Goal: Navigation & Orientation: Find specific page/section

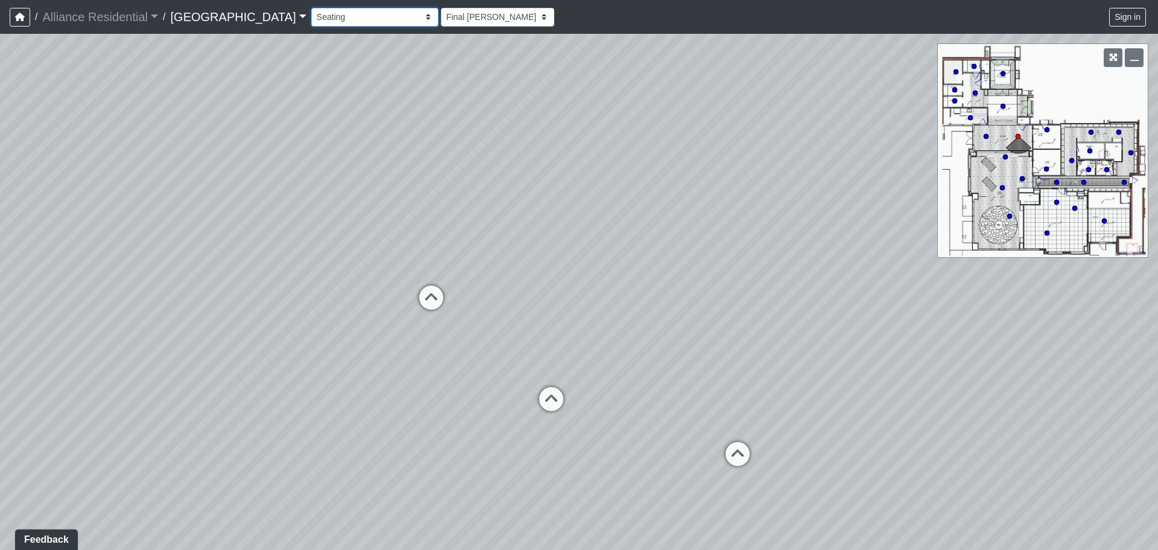
click at [405, 17] on select "Card Room 1 Card Room 2 Community Table Fireplace Hallway Kitchen 1 Kitchen 2 K…" at bounding box center [374, 17] width 127 height 19
click at [311, 8] on select "Card Room 1 Card Room 2 Community Table Fireplace Hallway Kitchen 1 Kitchen 2 K…" at bounding box center [374, 17] width 127 height 19
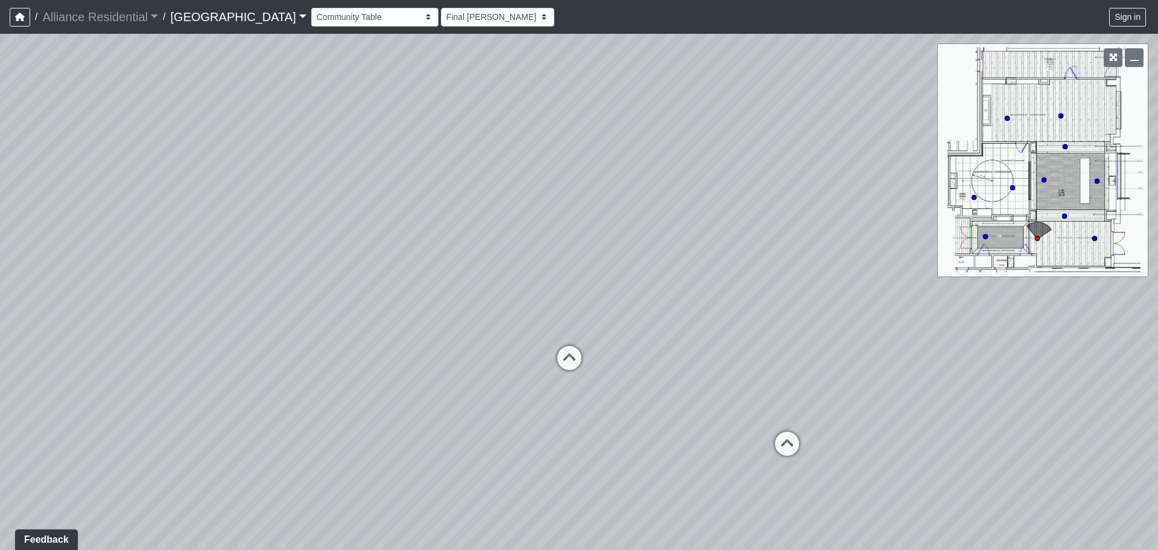
drag, startPoint x: 751, startPoint y: 324, endPoint x: 673, endPoint y: 311, distance: 79.0
click at [673, 311] on div "Loading... Vestibule 1 Loading... Office 2 Loading... Office 1 Loading... Coffe…" at bounding box center [579, 292] width 1158 height 516
click at [579, 395] on icon at bounding box center [577, 407] width 36 height 36
click at [685, 480] on icon at bounding box center [686, 493] width 36 height 36
click at [426, 486] on icon at bounding box center [425, 498] width 36 height 36
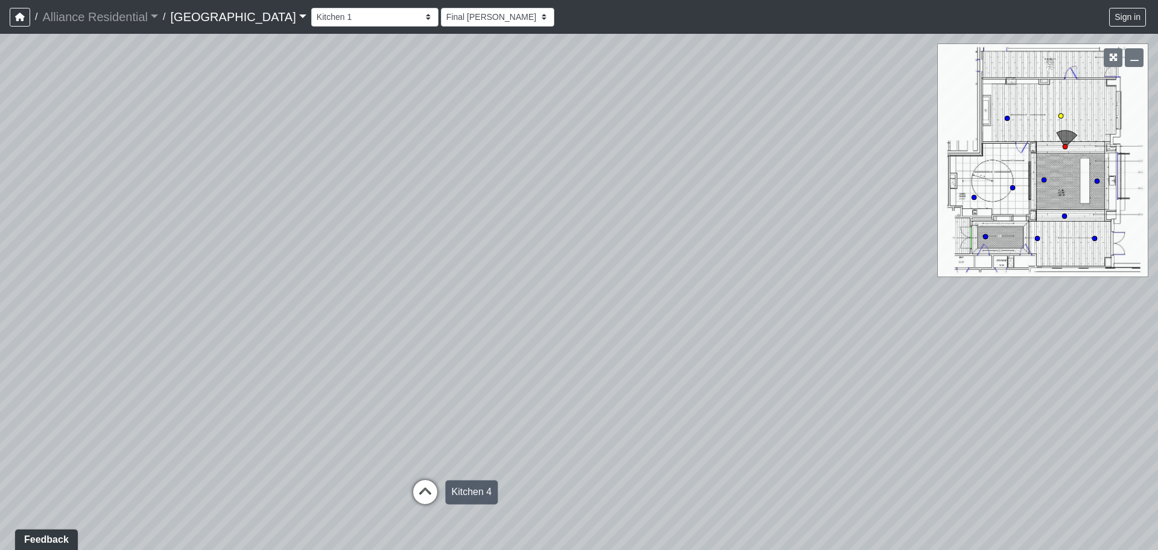
select select "aDJzitE3o7HvfjdMBcdAzQ"
drag, startPoint x: 706, startPoint y: 318, endPoint x: 121, endPoint y: 387, distance: 589.4
click at [118, 393] on div "Loading... Vestibule 1 Loading... Office 2 Loading... Office 1 Loading... Coffe…" at bounding box center [579, 292] width 1158 height 516
drag, startPoint x: 322, startPoint y: 256, endPoint x: 303, endPoint y: 253, distance: 19.6
click at [303, 253] on div "Loading... Vestibule 1 Loading... Office 2 Loading... Office 1 Loading... Coffe…" at bounding box center [579, 292] width 1158 height 516
